Goal: Find specific page/section: Find specific page/section

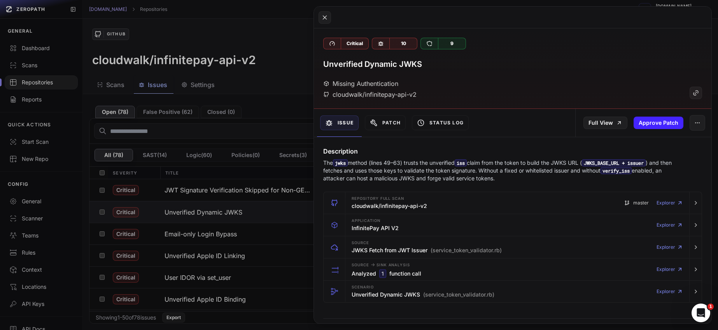
scroll to position [364, 0]
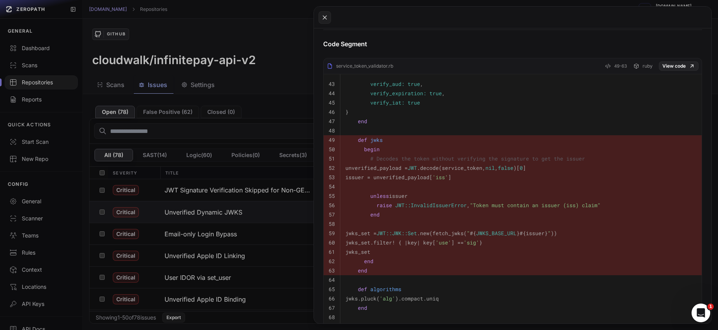
click at [51, 82] on button at bounding box center [359, 165] width 718 height 330
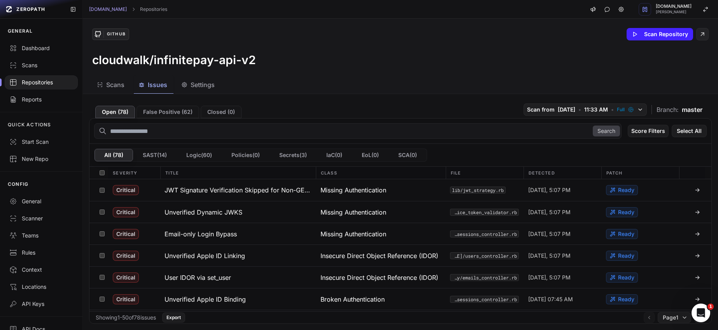
click at [51, 82] on div "Repositories" at bounding box center [41, 83] width 64 height 8
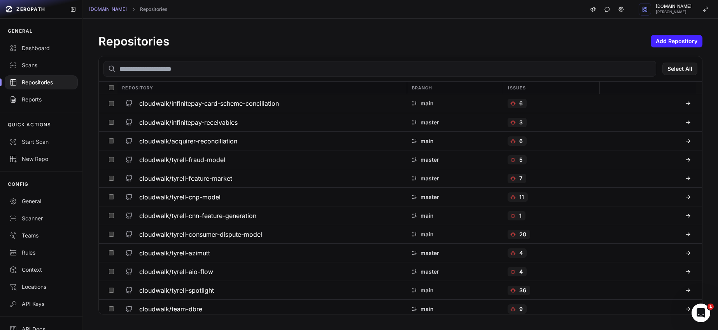
click at [145, 70] on input "text" at bounding box center [379, 69] width 553 height 16
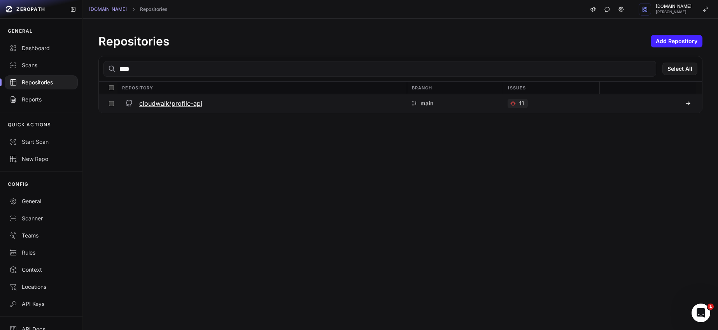
type input "****"
click at [152, 101] on h3 "cloudwalk/profile-api" at bounding box center [170, 103] width 63 height 9
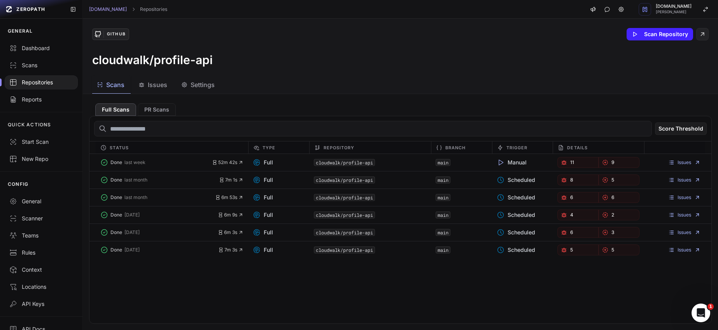
click at [162, 87] on span "Issues" at bounding box center [157, 84] width 19 height 9
